Goal: Browse casually

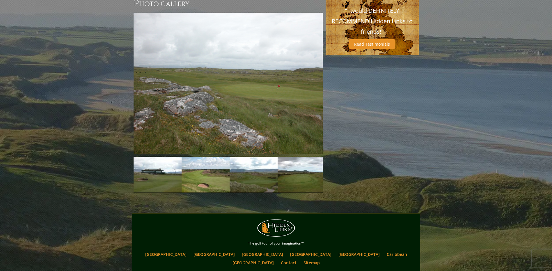
scroll to position [384, 0]
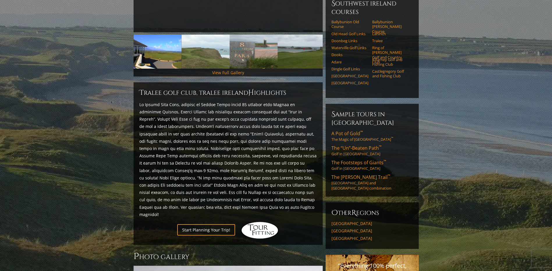
scroll to position [175, 0]
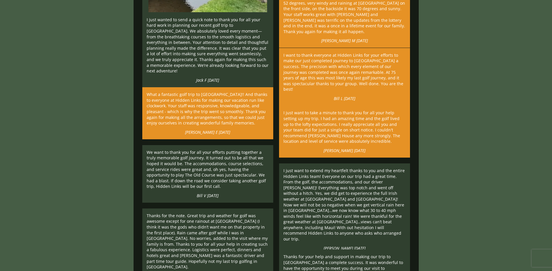
scroll to position [1019, 0]
